Goal: Use online tool/utility: Utilize a website feature to perform a specific function

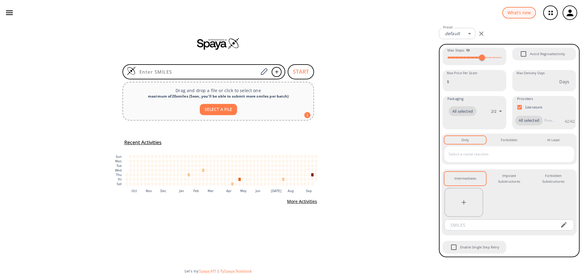
click at [571, 11] on icon "button" at bounding box center [570, 12] width 7 height 7
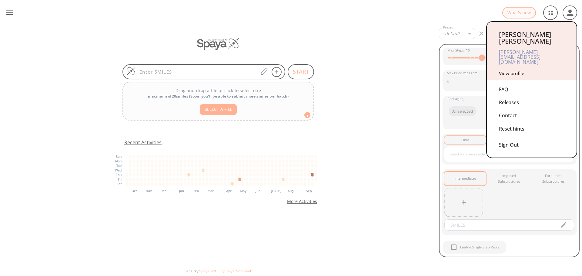
click at [508, 83] on div "FAQ" at bounding box center [532, 89] width 66 height 13
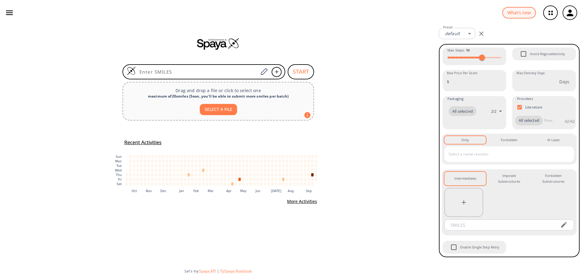
click at [571, 10] on icon "button" at bounding box center [570, 12] width 7 height 7
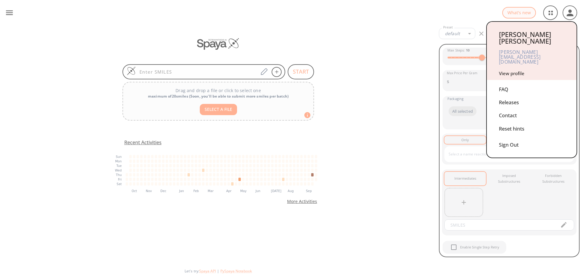
drag, startPoint x: 525, startPoint y: 111, endPoint x: 530, endPoint y: 117, distance: 7.7
click at [525, 123] on div "Reset hints" at bounding box center [532, 129] width 66 height 13
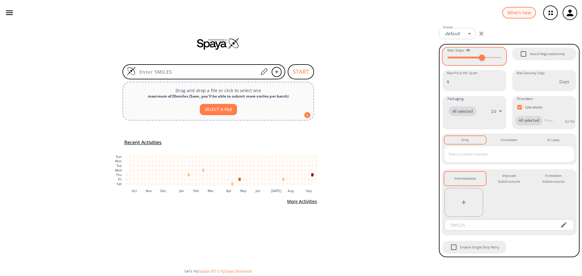
click at [502, 59] on div "Max Steps : 10" at bounding box center [475, 57] width 64 height 18
click at [504, 58] on div "Max Steps : 10" at bounding box center [475, 57] width 64 height 18
type input "15"
click at [502, 57] on span at bounding box center [501, 57] width 1 height 1
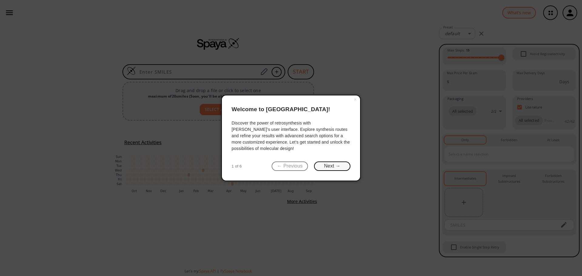
click at [329, 166] on button "Next →" at bounding box center [332, 166] width 36 height 9
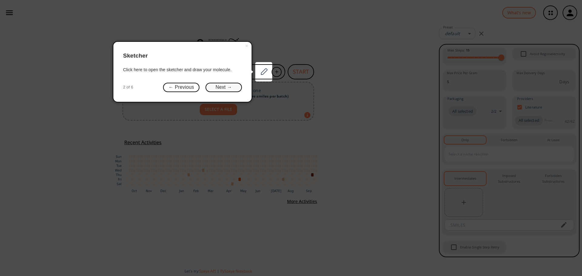
click at [226, 85] on button "Next →" at bounding box center [224, 87] width 36 height 9
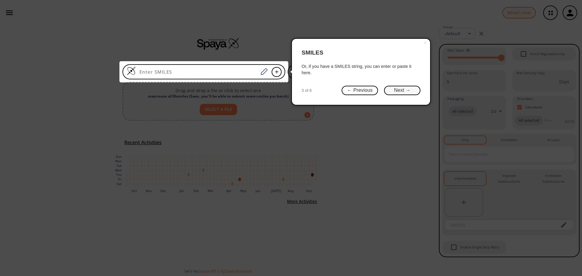
click at [400, 89] on button "Next →" at bounding box center [402, 90] width 36 height 9
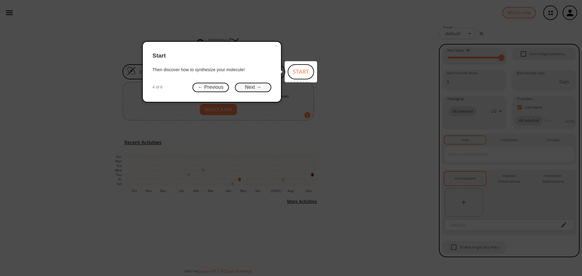
click at [258, 91] on button "Next →" at bounding box center [253, 87] width 36 height 9
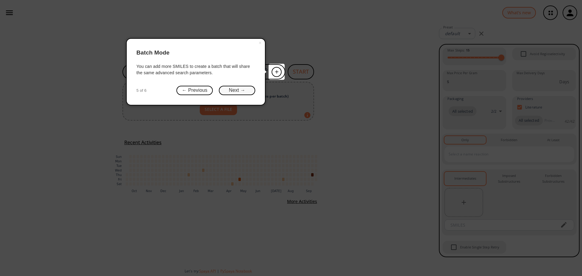
click at [241, 92] on button "Next →" at bounding box center [237, 90] width 36 height 9
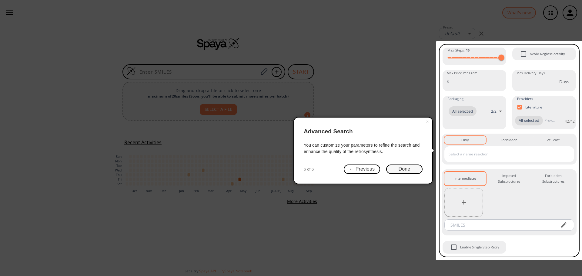
click at [405, 168] on button "Done" at bounding box center [404, 169] width 36 height 9
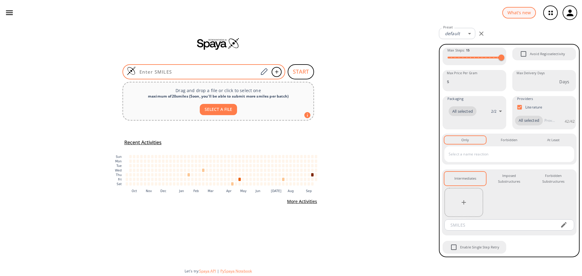
click at [215, 72] on input at bounding box center [197, 72] width 123 height 6
click at [180, 72] on input at bounding box center [197, 72] width 123 height 6
paste input "[H]c1c(c(c2c(c1[H])c(c(n2[H])[H])[C@@]([H])([C@]([H])(C(=O)N([H])[C@]([H])(C(=O…"
type input "[H]c1c(c(c2c(c1[H])c(c(n2[H])[H])[C@@]([H])([C@]([H])(C(=O)N([H])[C@]([H])(C(=O…"
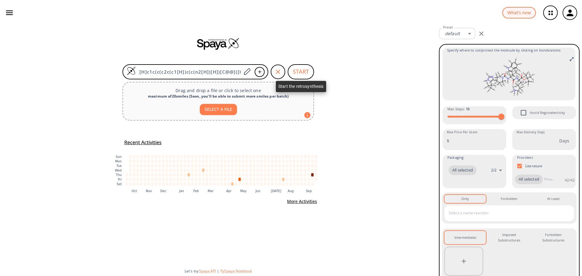
drag, startPoint x: 306, startPoint y: 67, endPoint x: 307, endPoint y: 78, distance: 10.7
click at [309, 71] on button "START" at bounding box center [301, 71] width 26 height 15
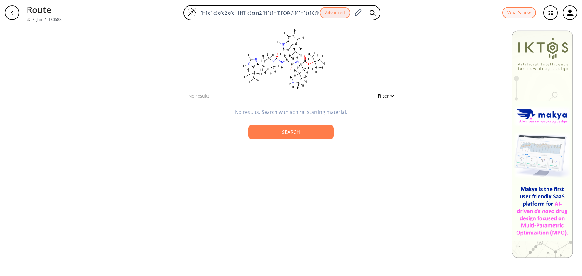
click at [553, 17] on icon "button" at bounding box center [551, 13] width 16 height 16
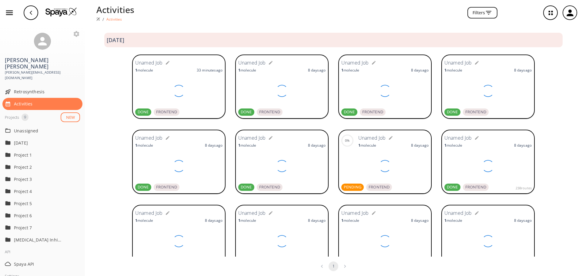
click at [567, 9] on icon "button" at bounding box center [570, 13] width 10 height 10
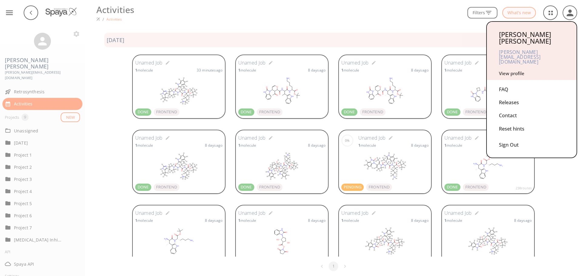
click at [458, 38] on div at bounding box center [291, 138] width 582 height 276
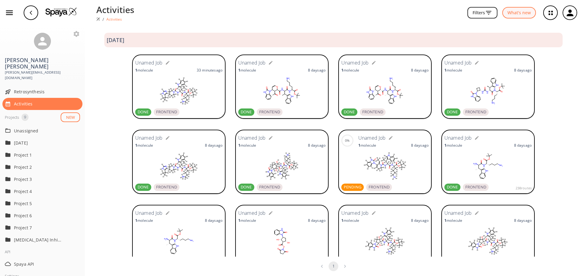
click at [59, 13] on img at bounding box center [61, 11] width 32 height 9
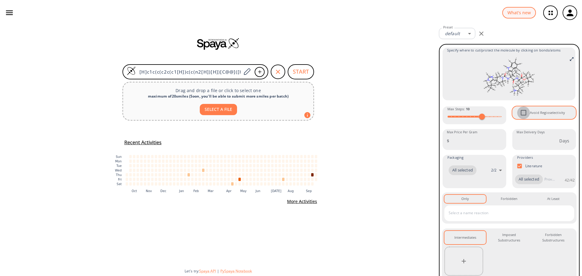
click at [524, 114] on input "Avoid Regioselectivity" at bounding box center [523, 112] width 13 height 13
checkbox input "true"
click at [471, 32] on body "What's new Amgad Gerges a.gerges@londonmet.ac.uk Retrosynthesis Activities Proj…" at bounding box center [291, 138] width 582 height 276
click at [458, 56] on link "Manage Presets" at bounding box center [459, 56] width 32 height 9
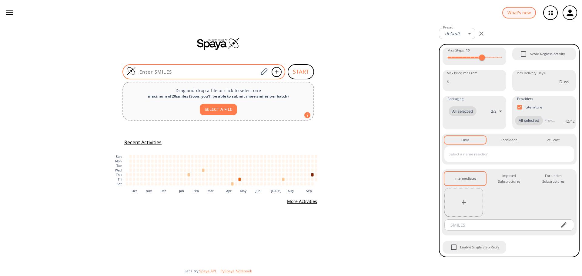
click at [189, 76] on div at bounding box center [204, 71] width 163 height 15
